Goal: Transaction & Acquisition: Purchase product/service

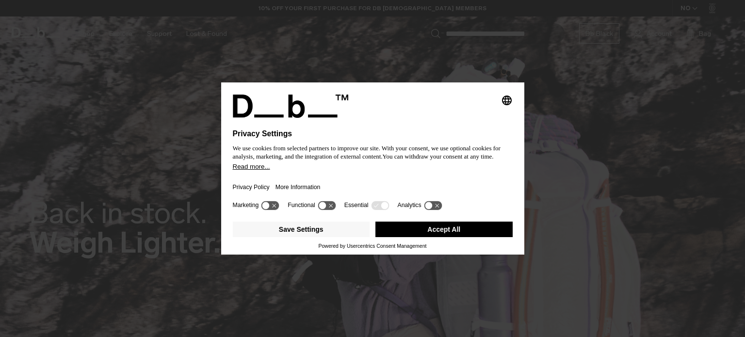
click at [446, 231] on button "Accept All" at bounding box center [443, 230] width 137 height 16
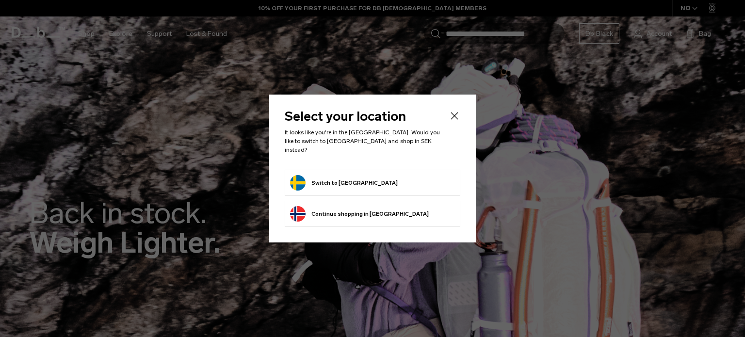
click at [357, 175] on form "Switch to Sweden" at bounding box center [372, 183] width 165 height 16
click at [290, 179] on button "Switch to Sweden" at bounding box center [344, 183] width 108 height 16
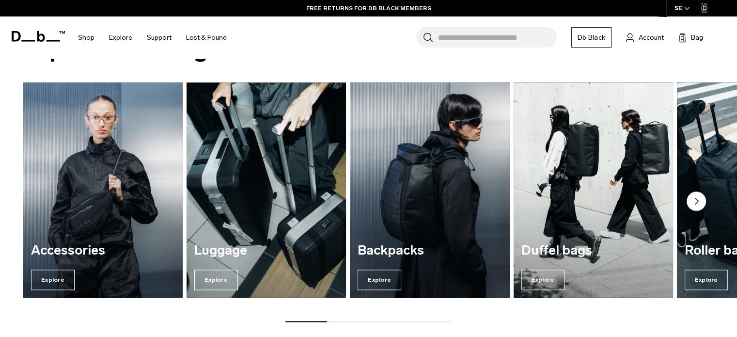
scroll to position [1164, 0]
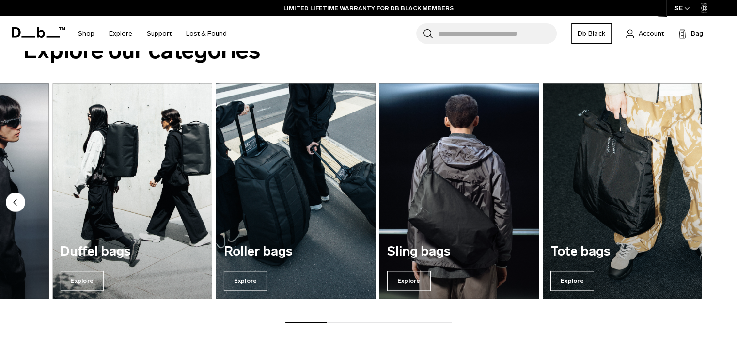
click at [86, 236] on img "4 / 7" at bounding box center [132, 191] width 164 height 222
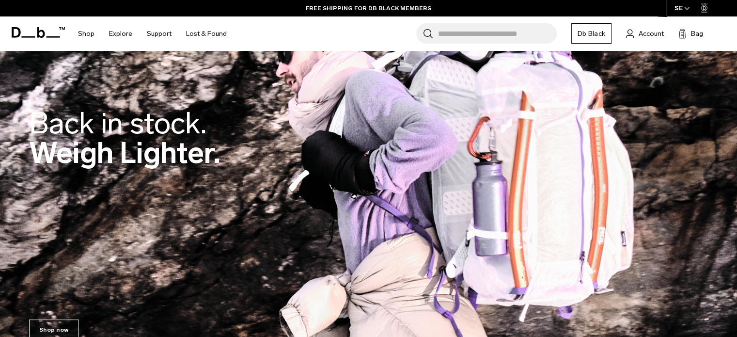
scroll to position [0, 0]
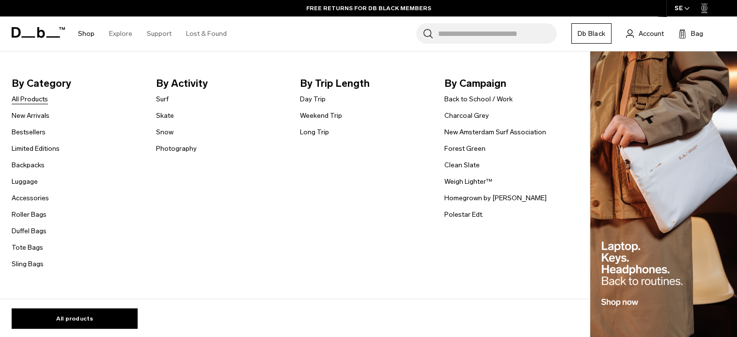
click at [28, 96] on link "All Products" at bounding box center [30, 99] width 36 height 10
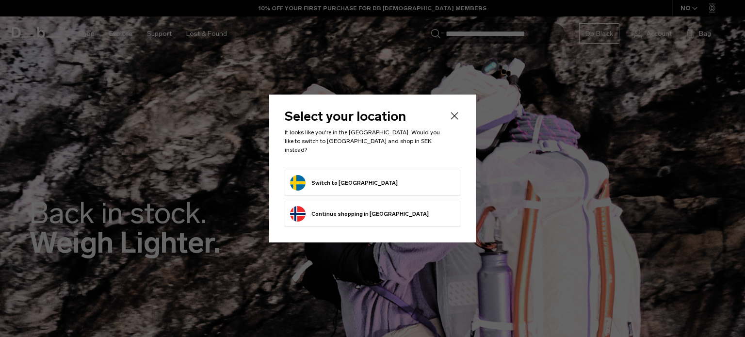
click at [350, 187] on li "Switch to Sweden" at bounding box center [373, 183] width 176 height 26
click at [346, 170] on li "Switch to Sweden" at bounding box center [373, 183] width 176 height 26
click at [341, 175] on button "Switch to Sweden" at bounding box center [344, 183] width 108 height 16
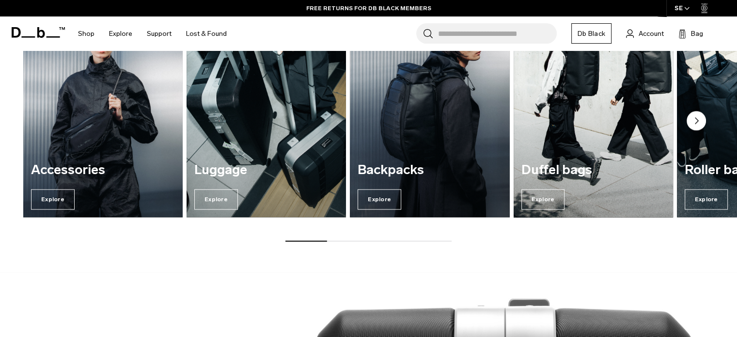
scroll to position [1154, 0]
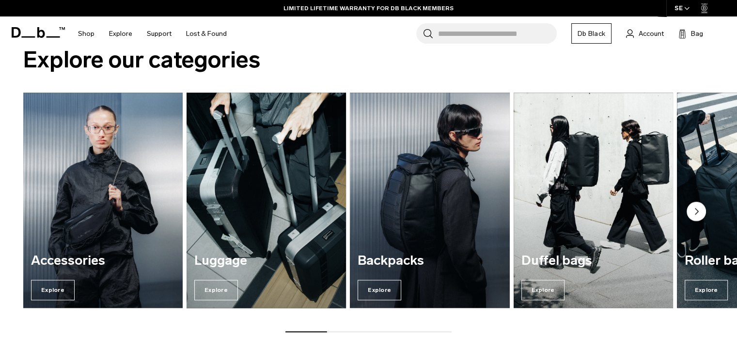
click at [262, 223] on img "2 / 7" at bounding box center [266, 200] width 164 height 222
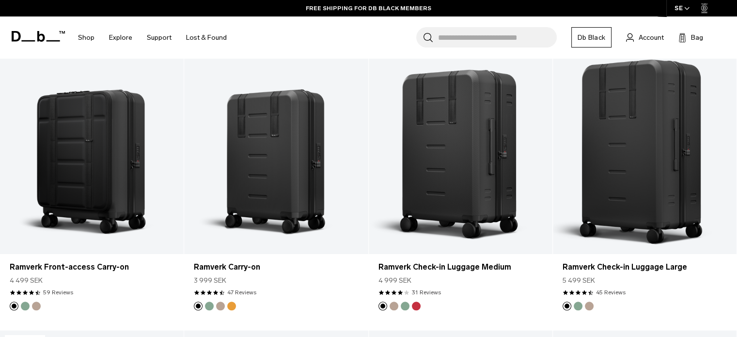
scroll to position [776, 0]
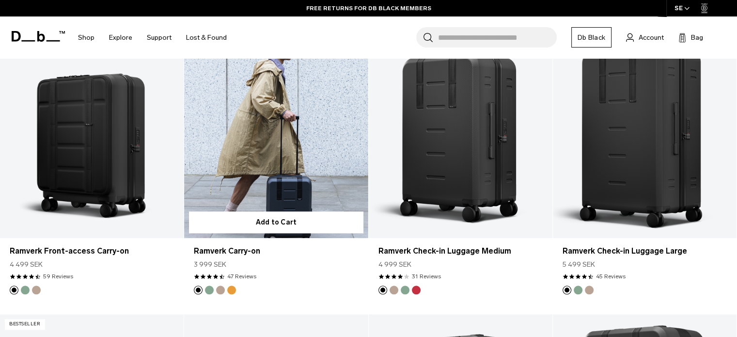
click at [301, 159] on link "Ramverk Carry-on" at bounding box center [276, 136] width 184 height 204
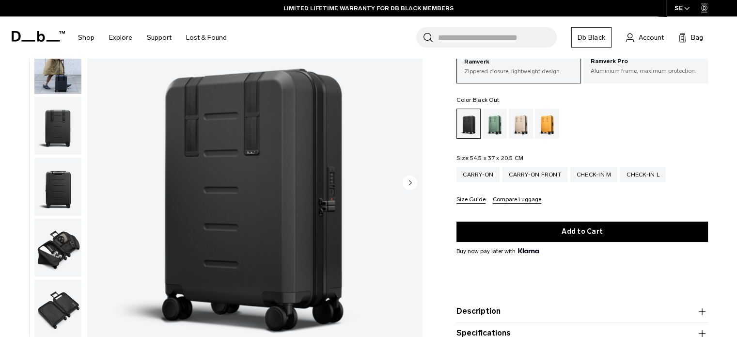
scroll to position [97, 0]
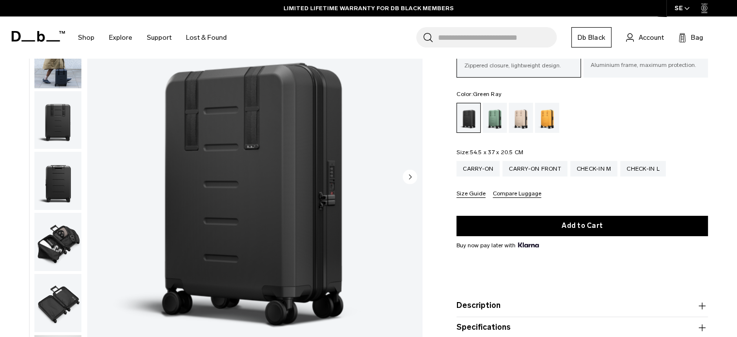
click at [495, 119] on div "Green Ray" at bounding box center [495, 118] width 25 height 30
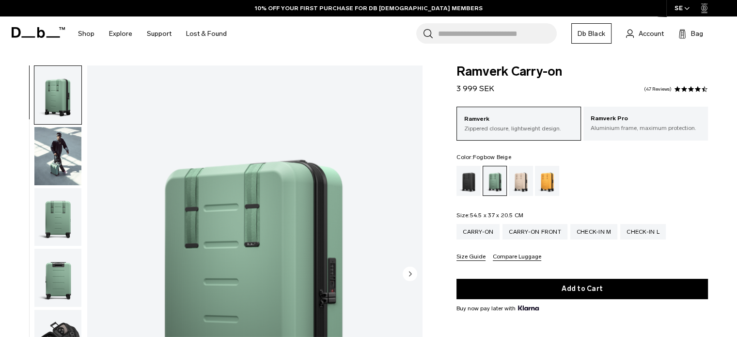
click at [522, 179] on div "Fogbow Beige" at bounding box center [521, 181] width 25 height 30
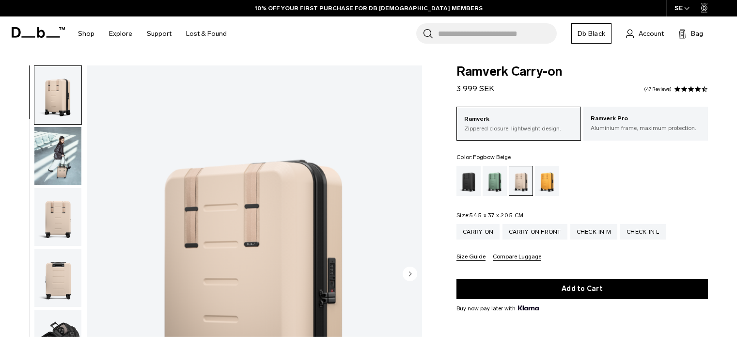
click at [531, 182] on div "Fogbow Beige" at bounding box center [522, 180] width 24 height 29
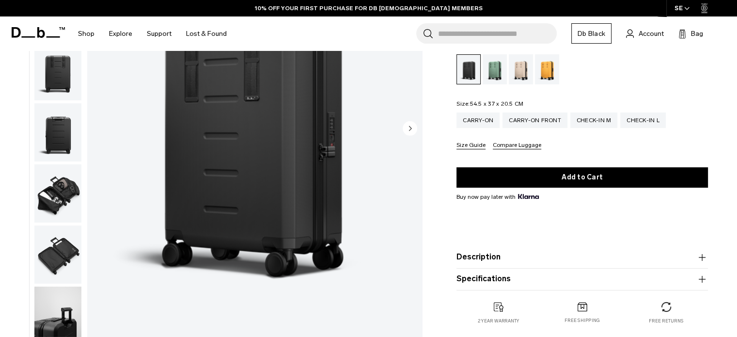
click at [411, 128] on icon "Next slide" at bounding box center [411, 128] width 2 height 4
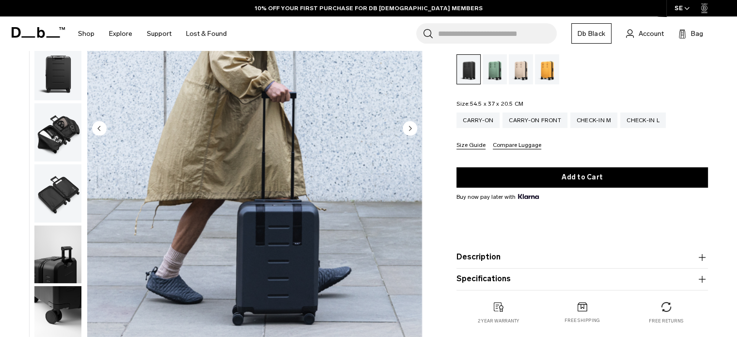
click at [411, 128] on icon "Next slide" at bounding box center [411, 128] width 2 height 4
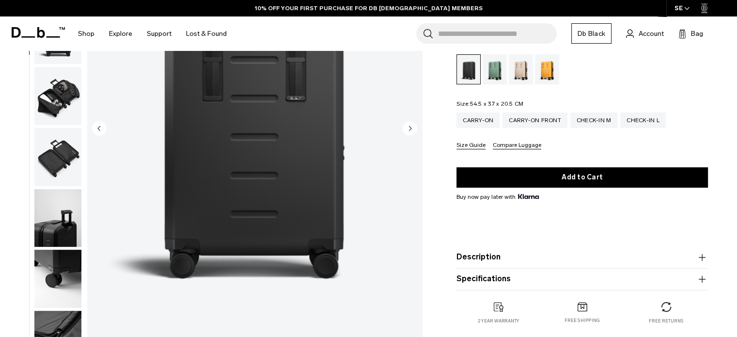
scroll to position [122, 0]
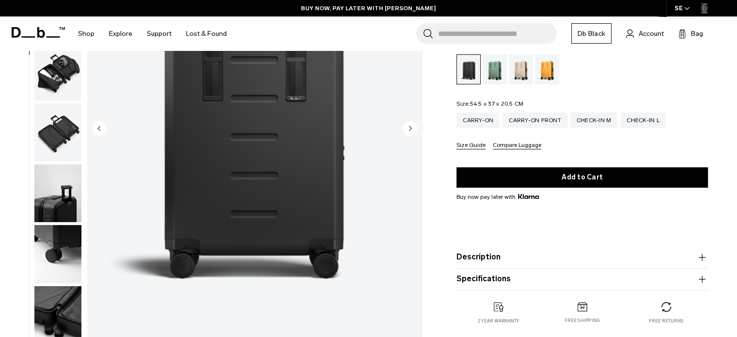
click at [408, 128] on circle "Next slide" at bounding box center [410, 128] width 15 height 15
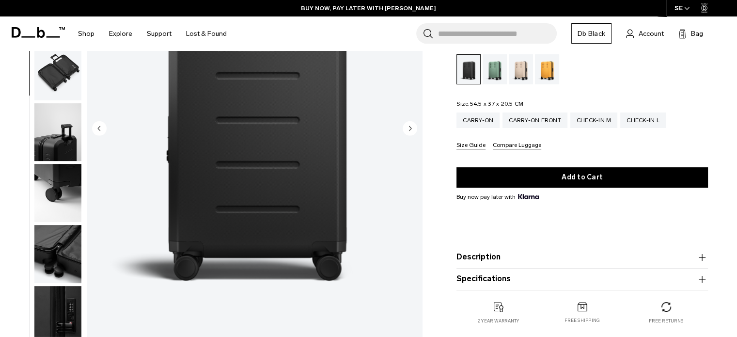
click at [408, 128] on circle "Next slide" at bounding box center [410, 128] width 15 height 15
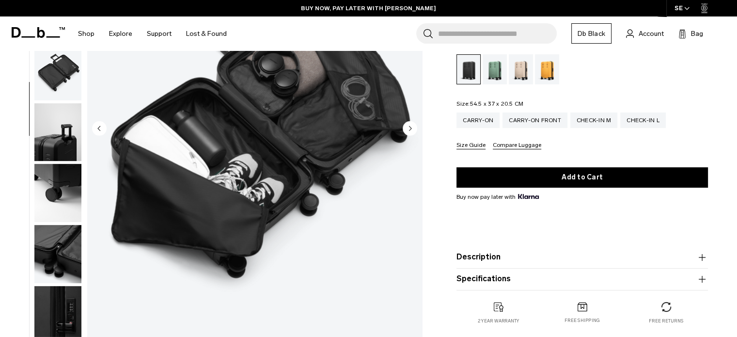
scroll to position [190, 0]
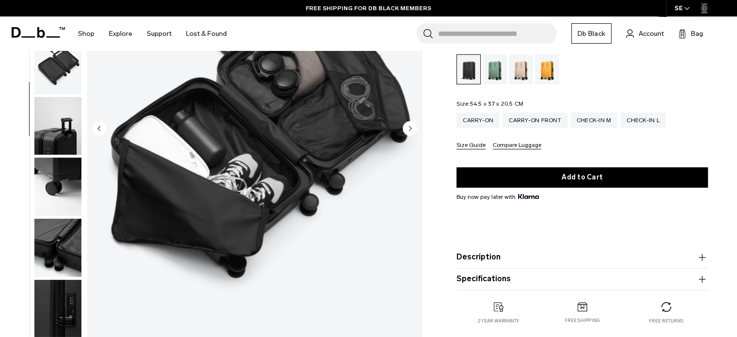
click at [408, 128] on circle "Next slide" at bounding box center [410, 128] width 15 height 15
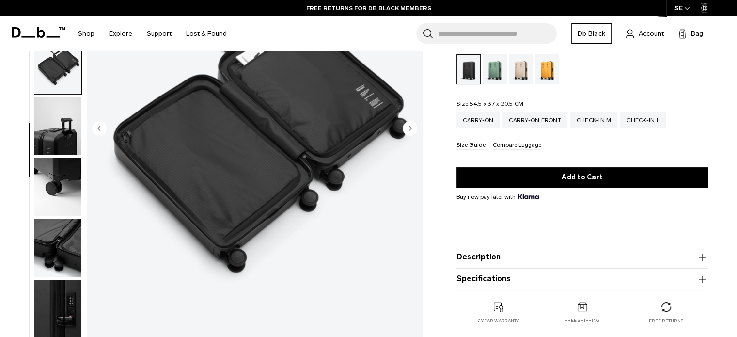
click at [408, 128] on circle "Next slide" at bounding box center [410, 128] width 15 height 15
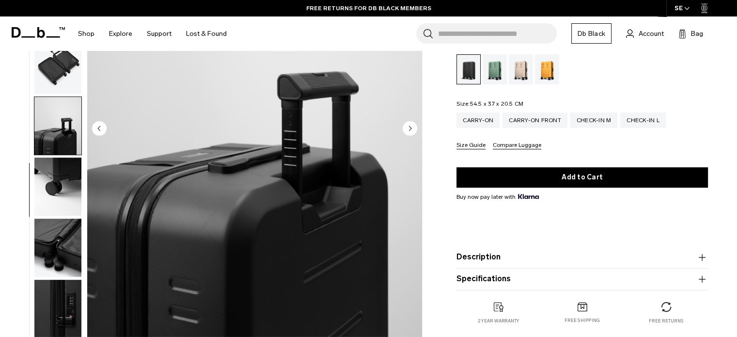
click at [408, 128] on circle "Next slide" at bounding box center [410, 128] width 15 height 15
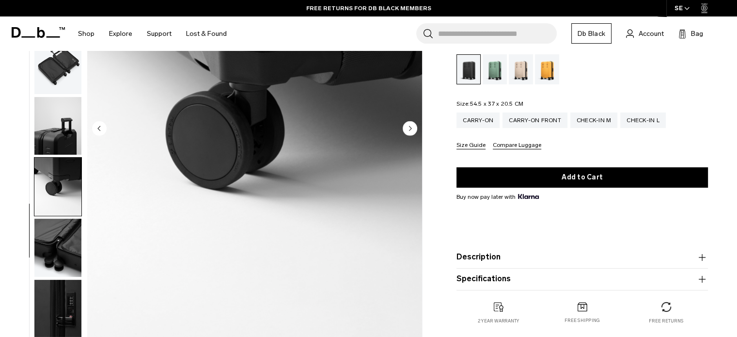
click at [408, 128] on circle "Next slide" at bounding box center [410, 128] width 15 height 15
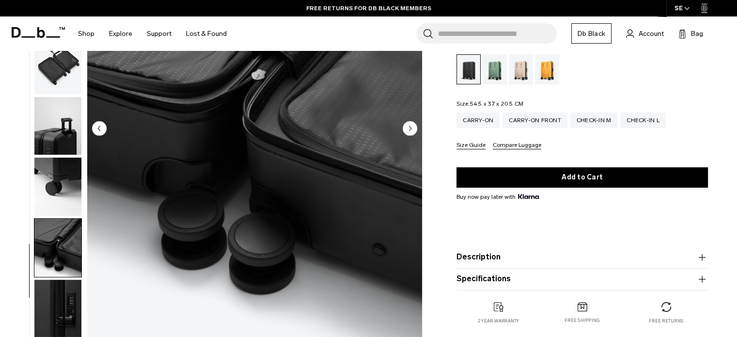
click at [408, 128] on circle "Next slide" at bounding box center [410, 128] width 15 height 15
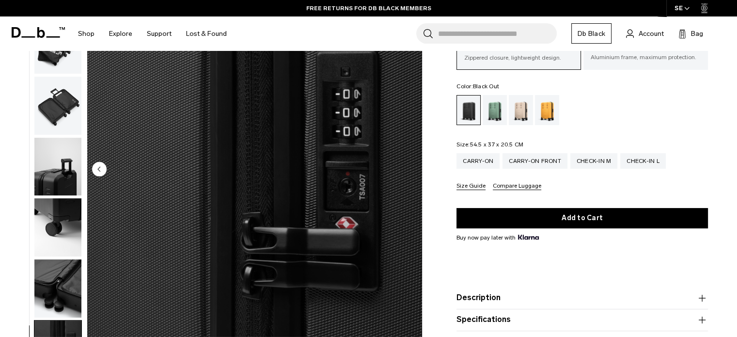
scroll to position [48, 0]
